Goal: Task Accomplishment & Management: Use online tool/utility

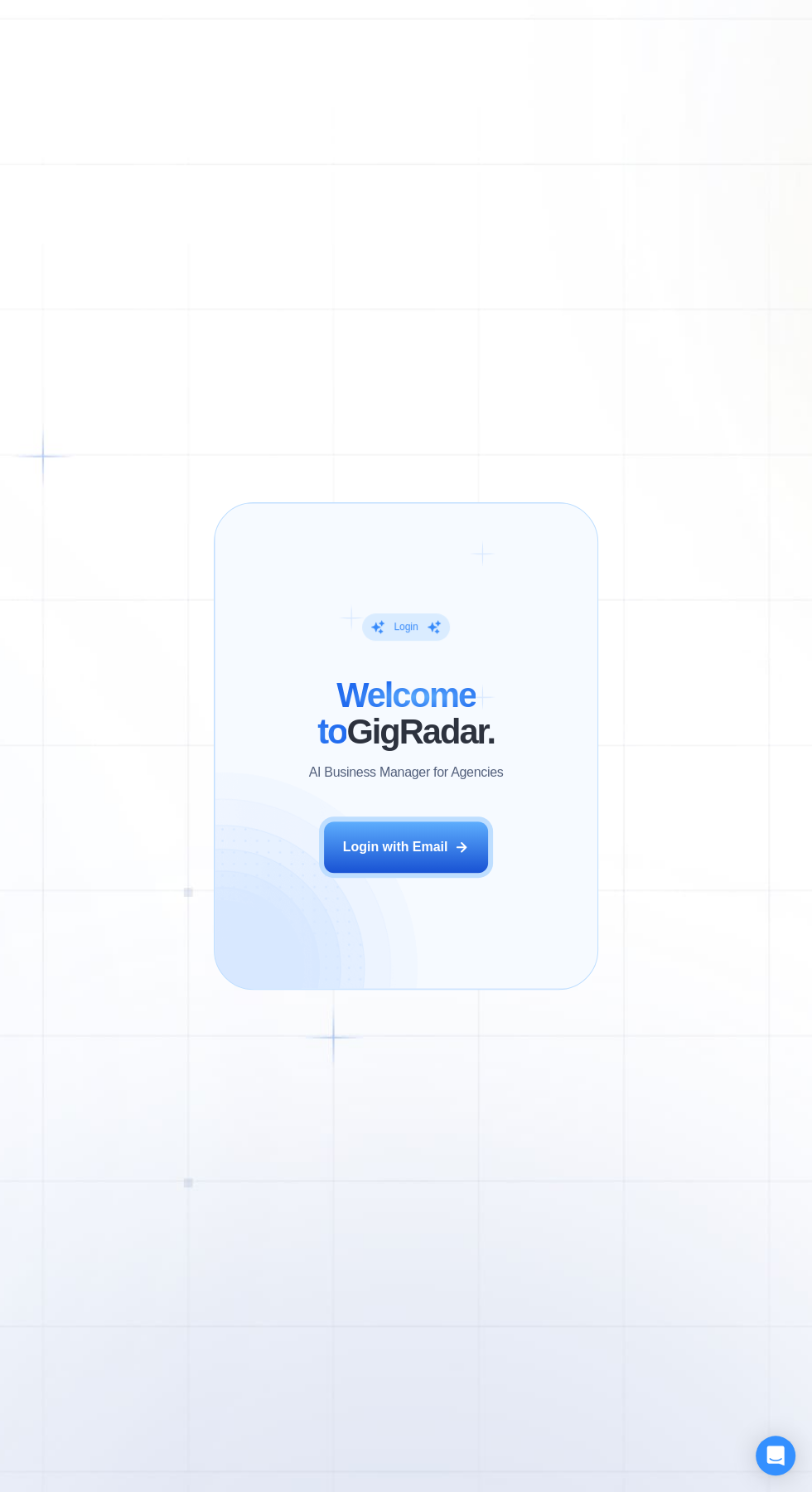
click at [430, 823] on button "Login with Email" at bounding box center [405, 847] width 164 height 51
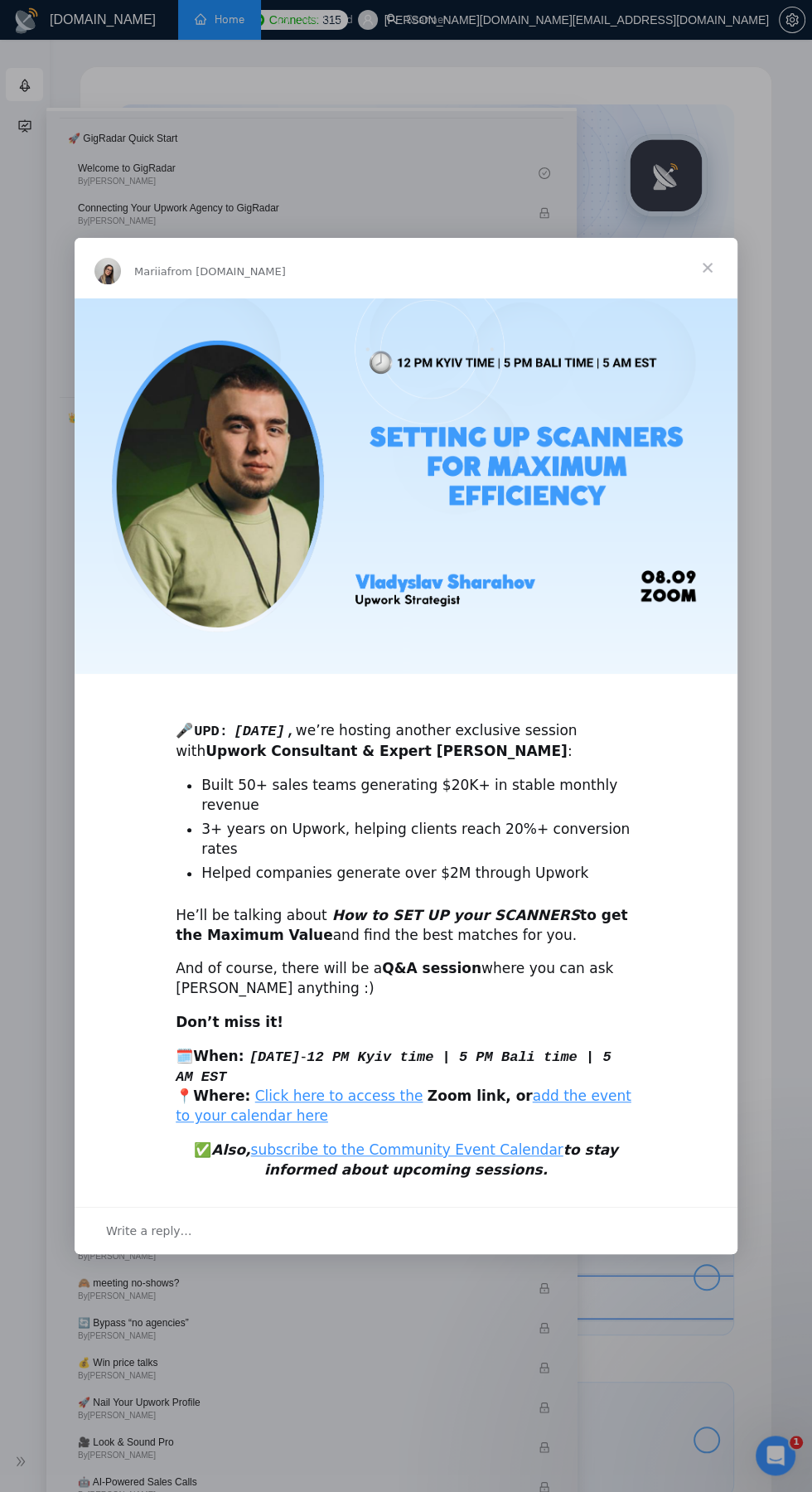
click at [724, 238] on span "Close" at bounding box center [707, 267] width 59 height 59
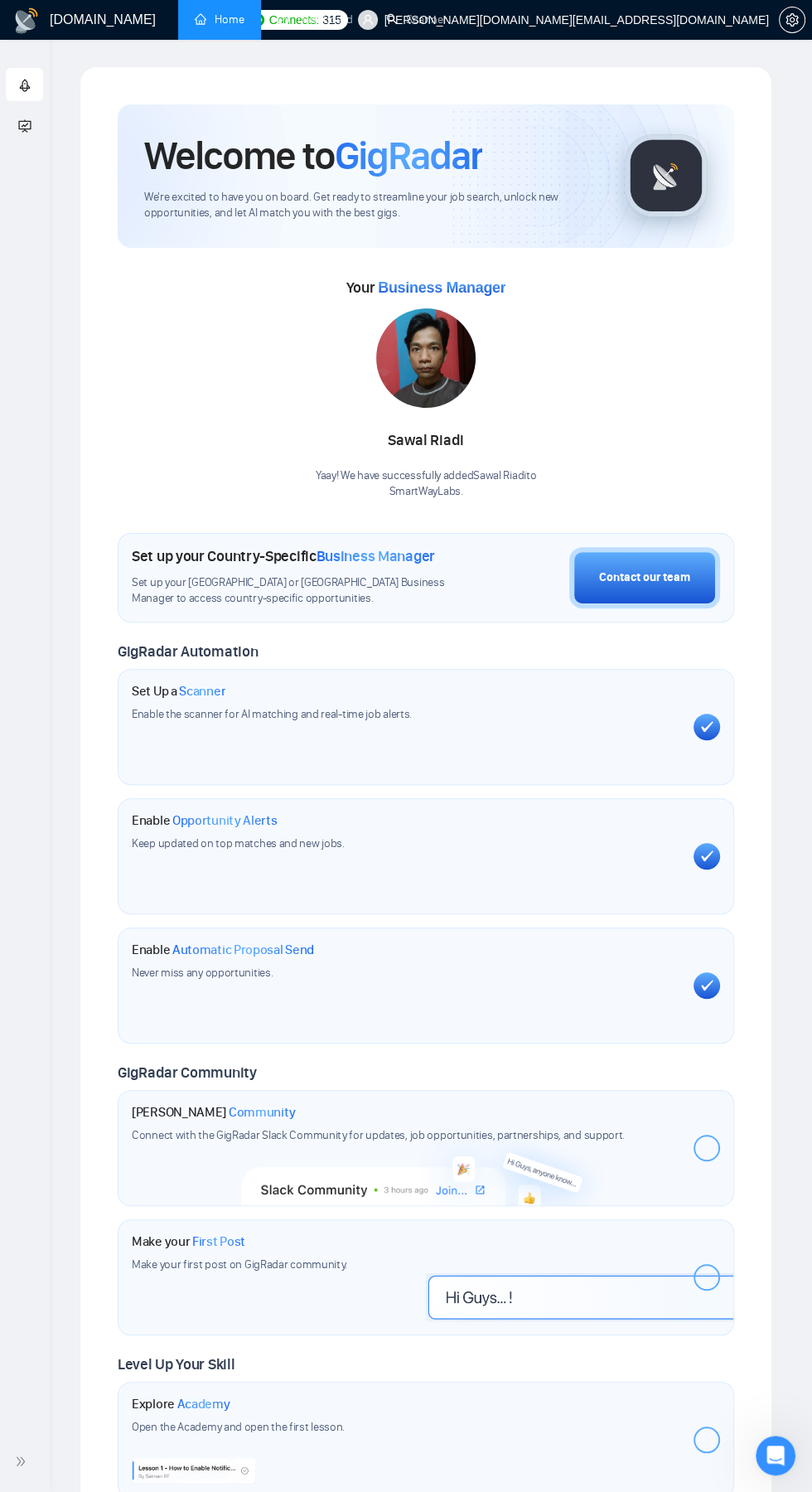
click at [333, 19] on link "Dashboard" at bounding box center [315, 19] width 75 height 14
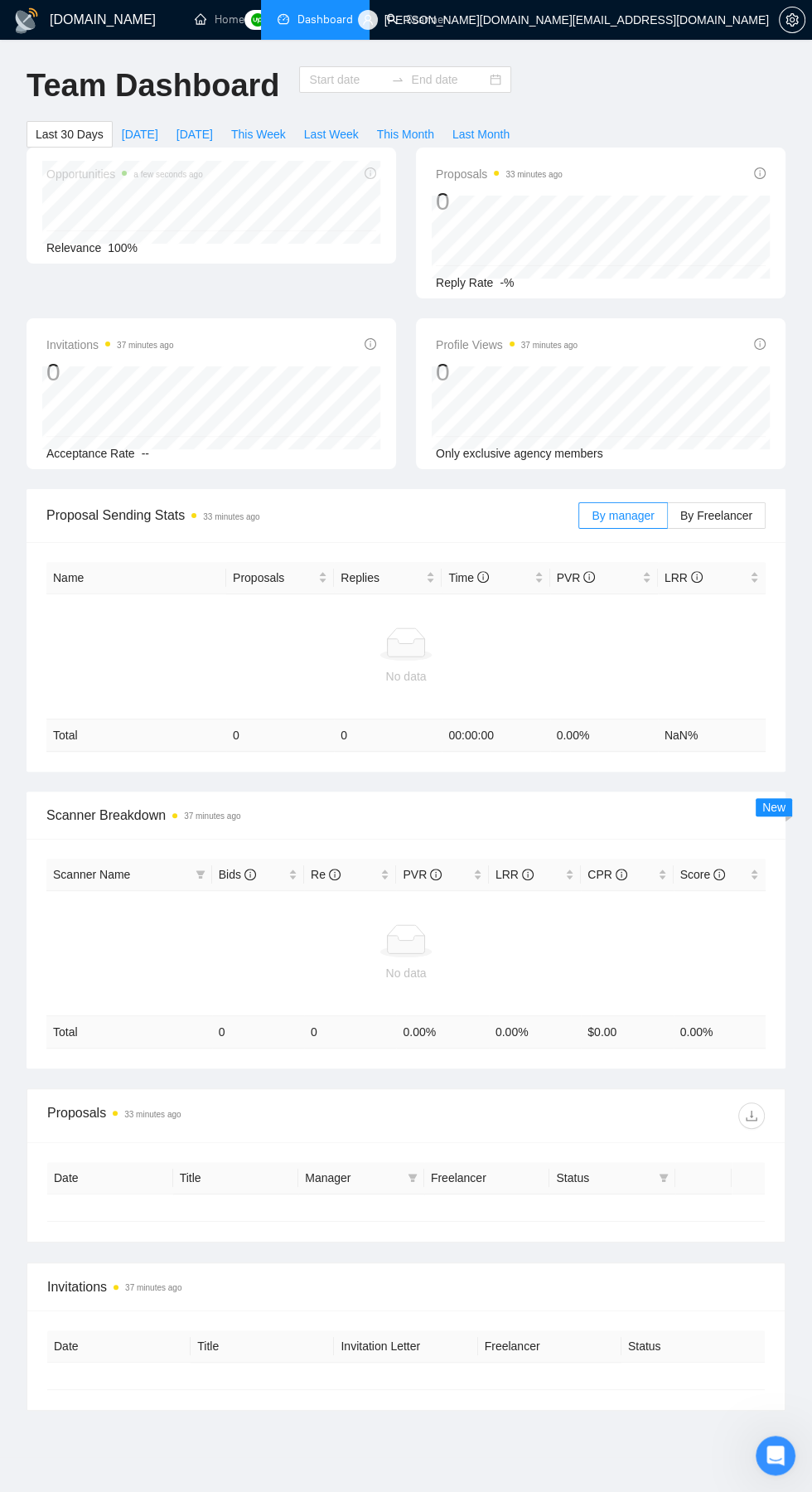
type input "2025-08-07"
type input "2025-09-06"
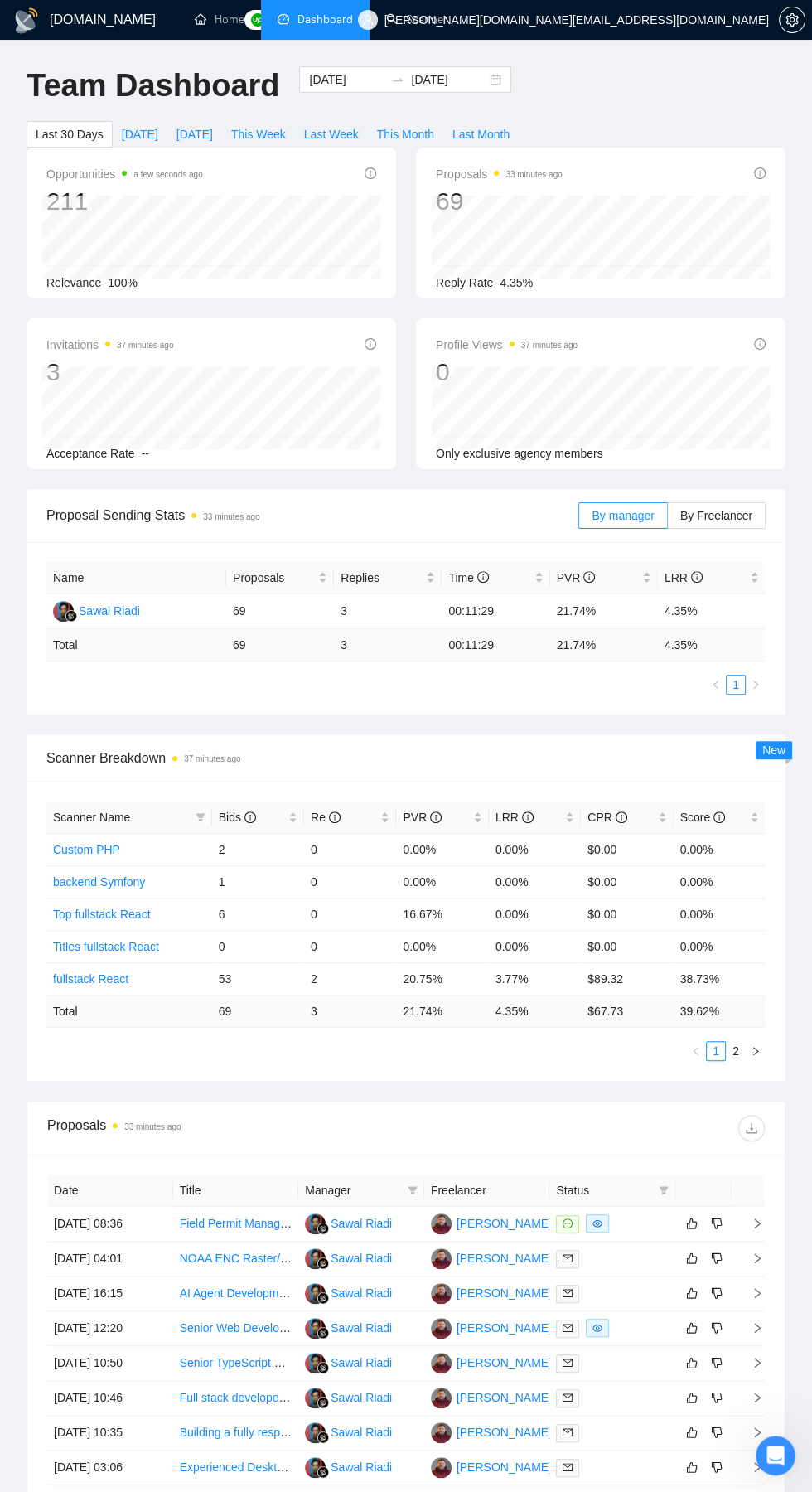
click at [429, 26] on link "Scanner" at bounding box center [416, 19] width 61 height 14
